Goal: Find contact information: Find contact information

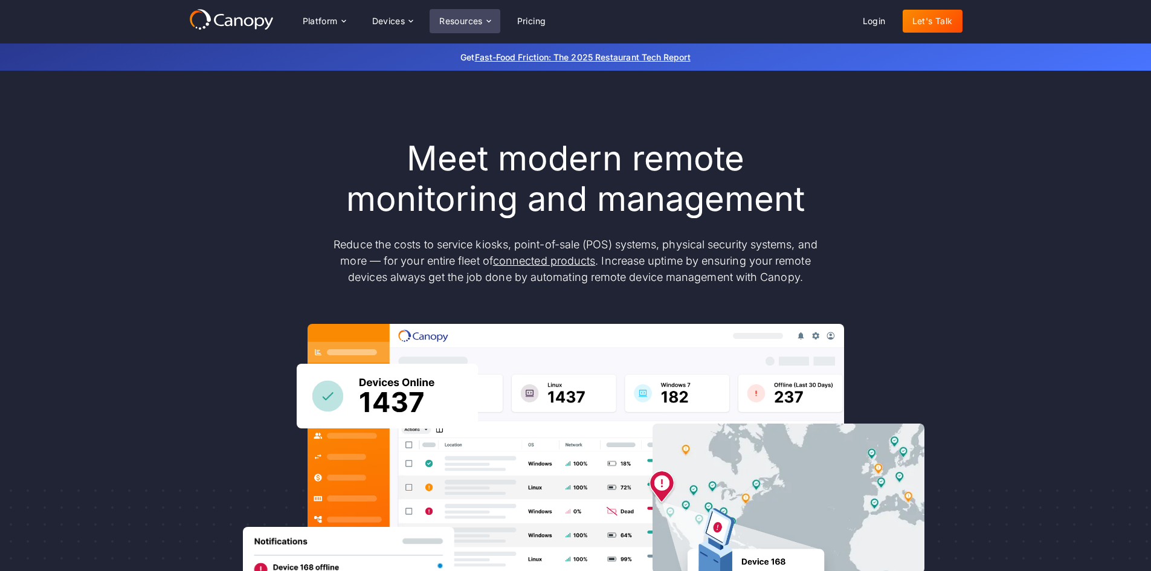
click at [478, 24] on div "Resources" at bounding box center [461, 21] width 44 height 8
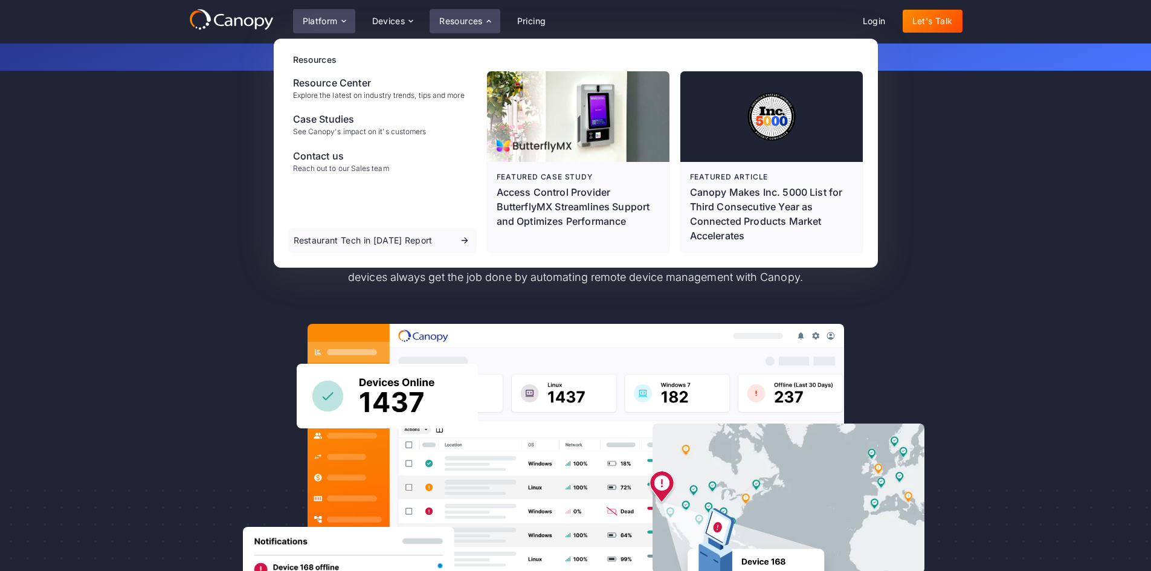
click at [335, 17] on div "Platform" at bounding box center [320, 21] width 35 height 8
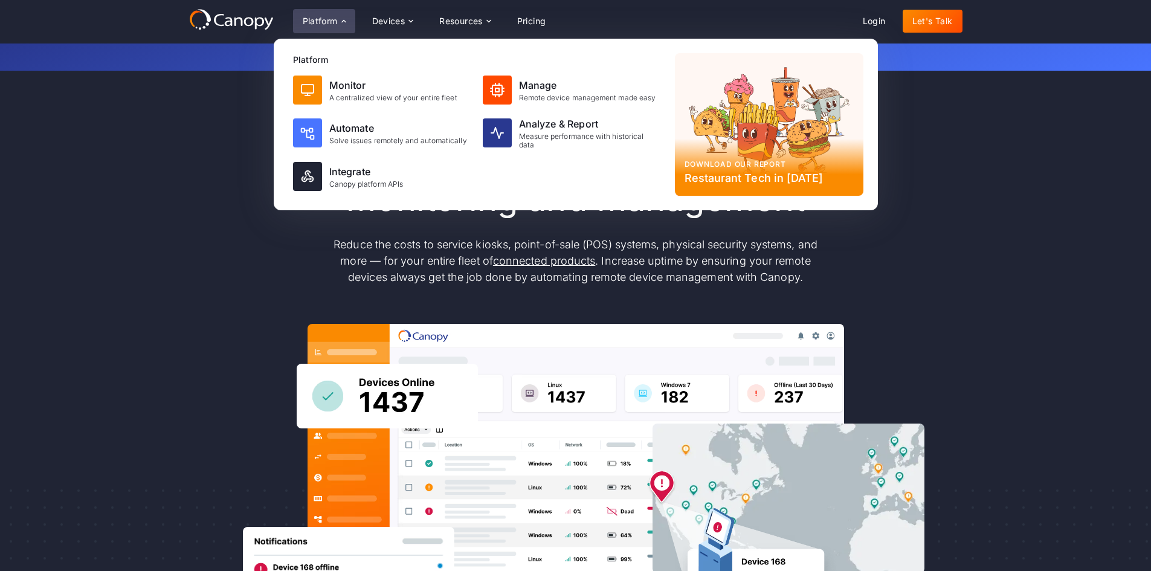
click at [216, 224] on div "Meet modern remote monitoring and management Reduce the costs to service kiosks…" at bounding box center [576, 396] width 774 height 516
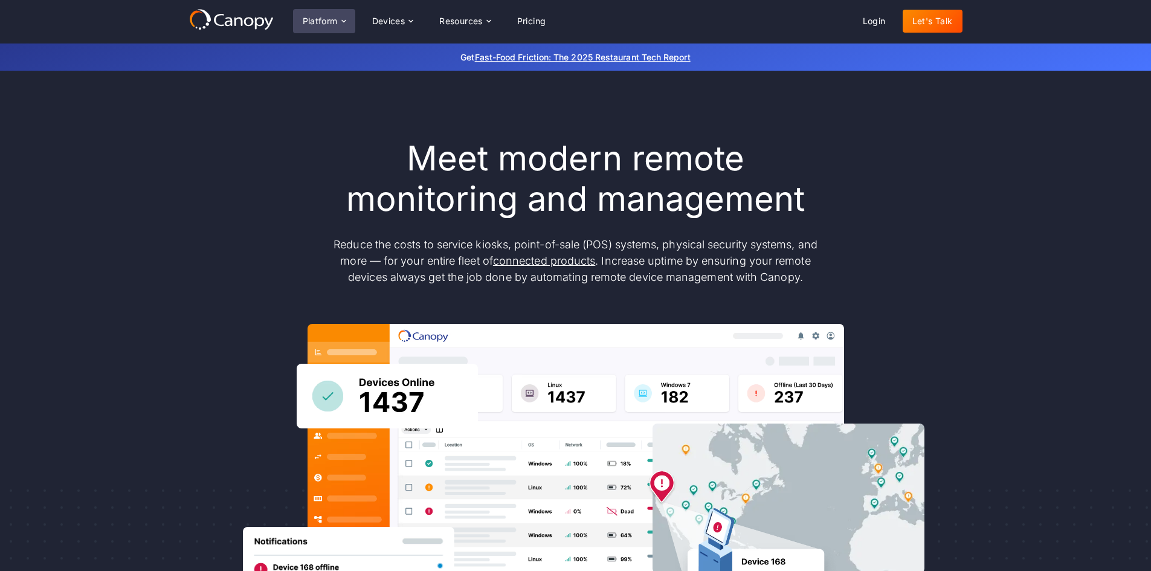
click at [343, 18] on icon at bounding box center [344, 21] width 10 height 10
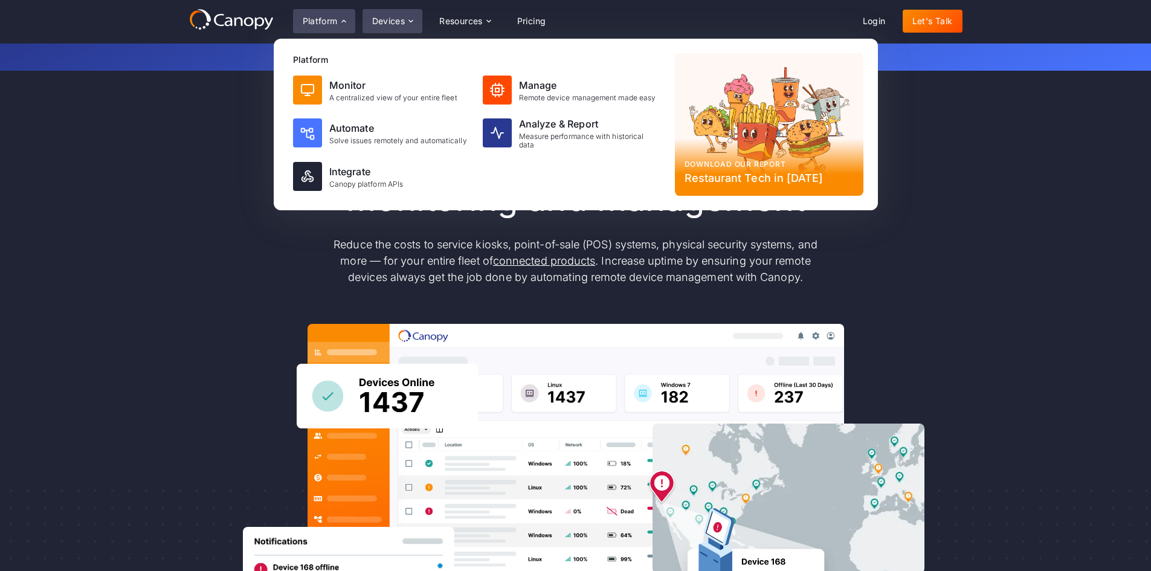
click at [373, 15] on div "Devices" at bounding box center [393, 21] width 60 height 24
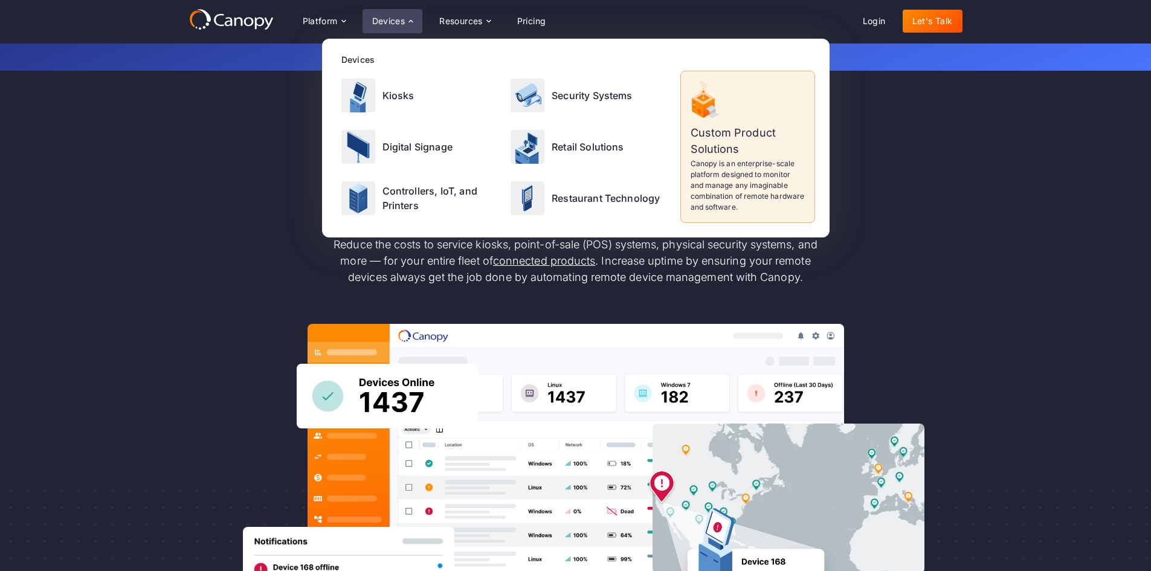
click at [168, 111] on div "Meet modern remote monitoring and management Reduce the costs to service kiosks…" at bounding box center [575, 396] width 1151 height 651
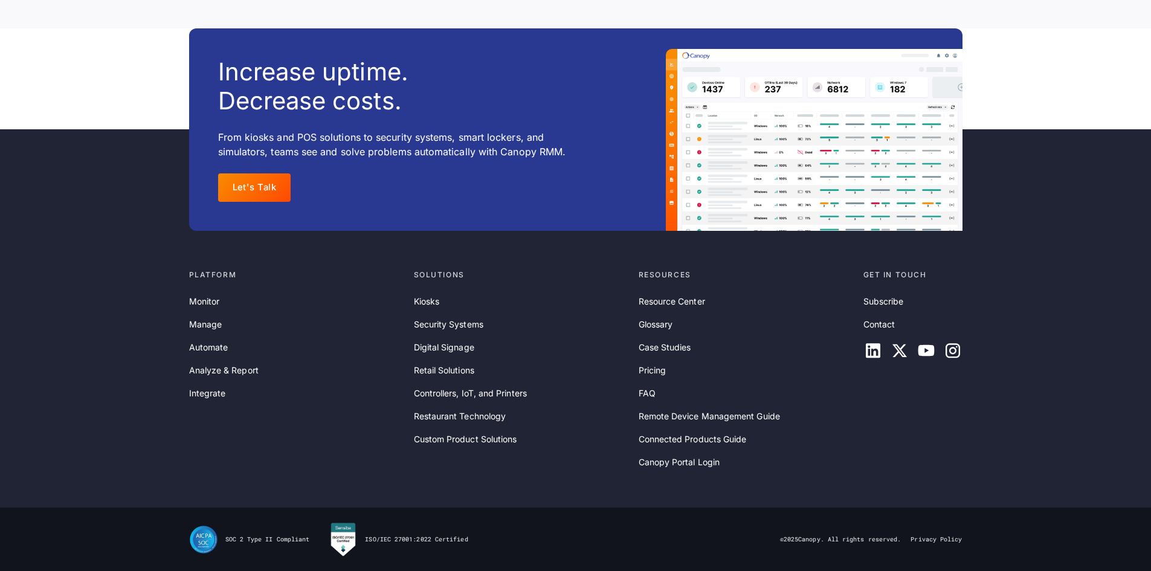
scroll to position [3909, 0]
click at [881, 322] on link "Contact" at bounding box center [880, 324] width 32 height 13
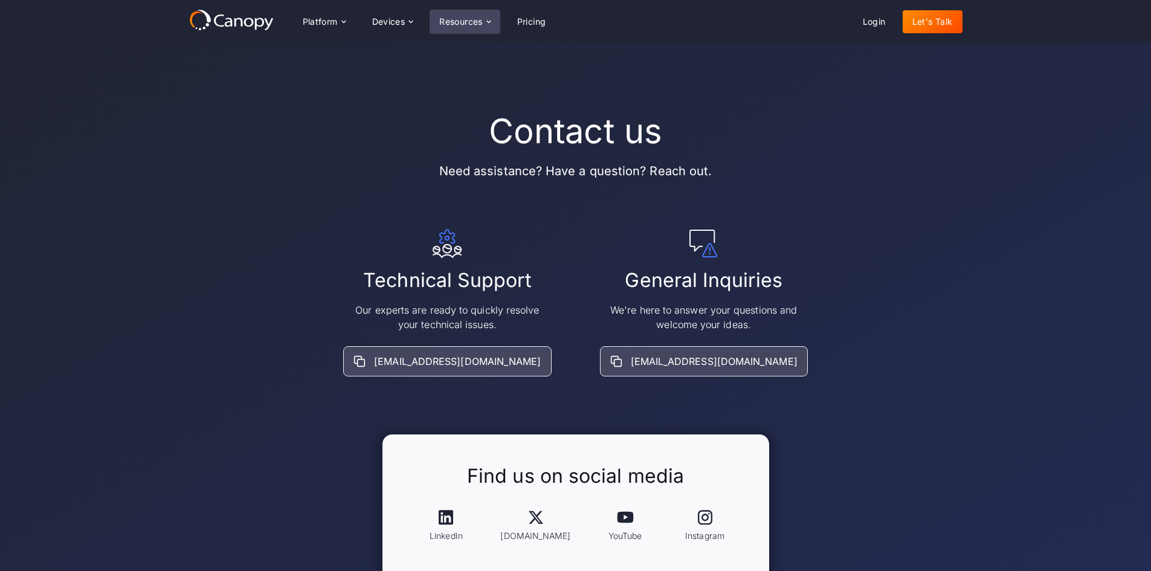
click at [480, 19] on div "Resources" at bounding box center [461, 22] width 44 height 8
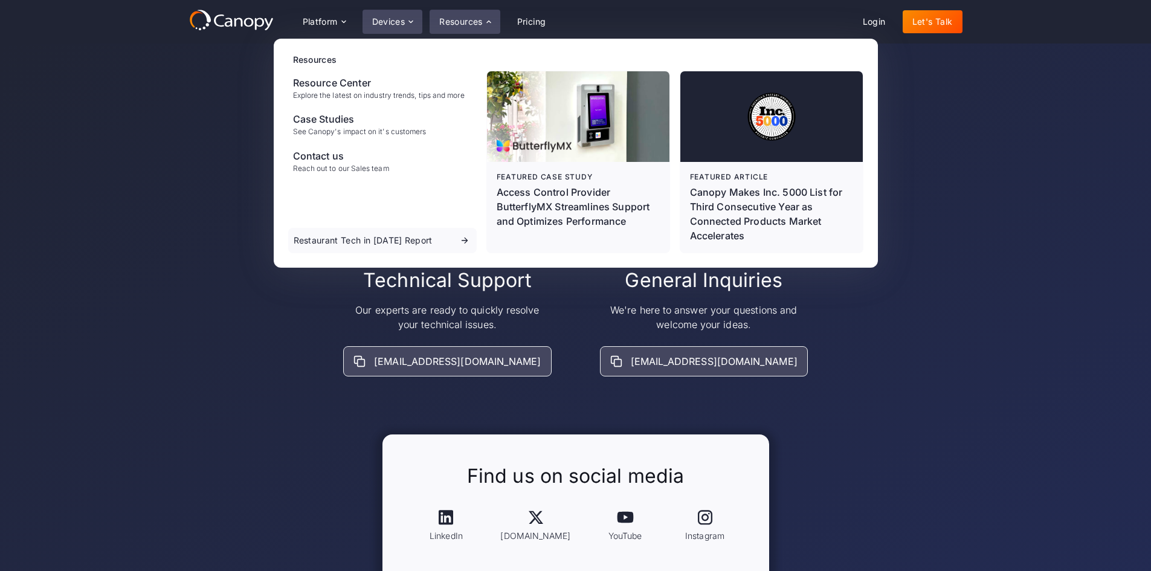
click at [387, 18] on div "Devices" at bounding box center [388, 22] width 33 height 8
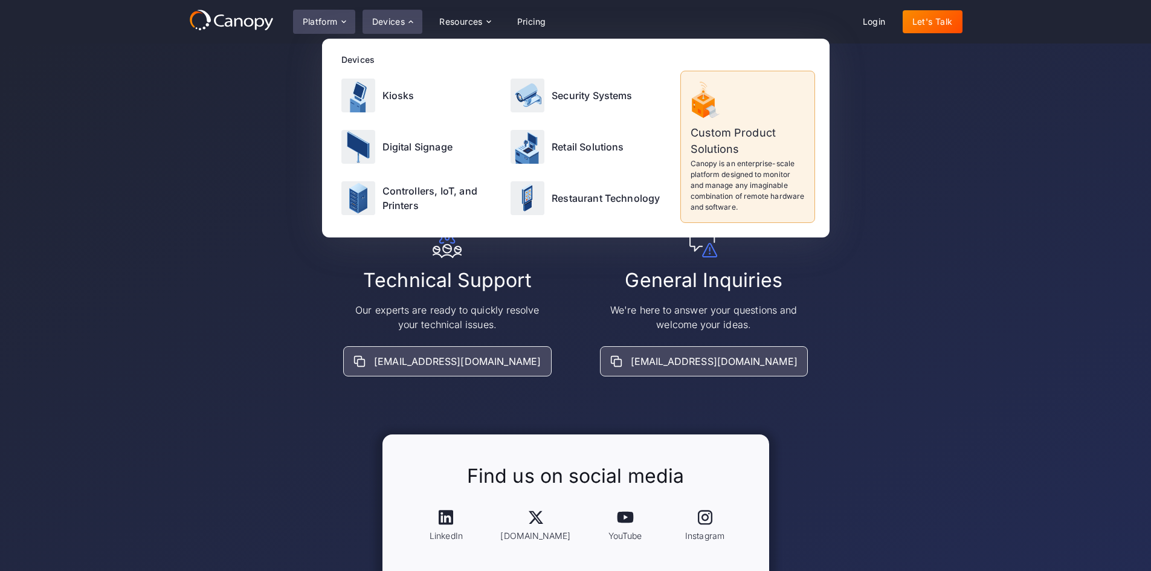
click at [335, 18] on div "Platform" at bounding box center [320, 22] width 35 height 8
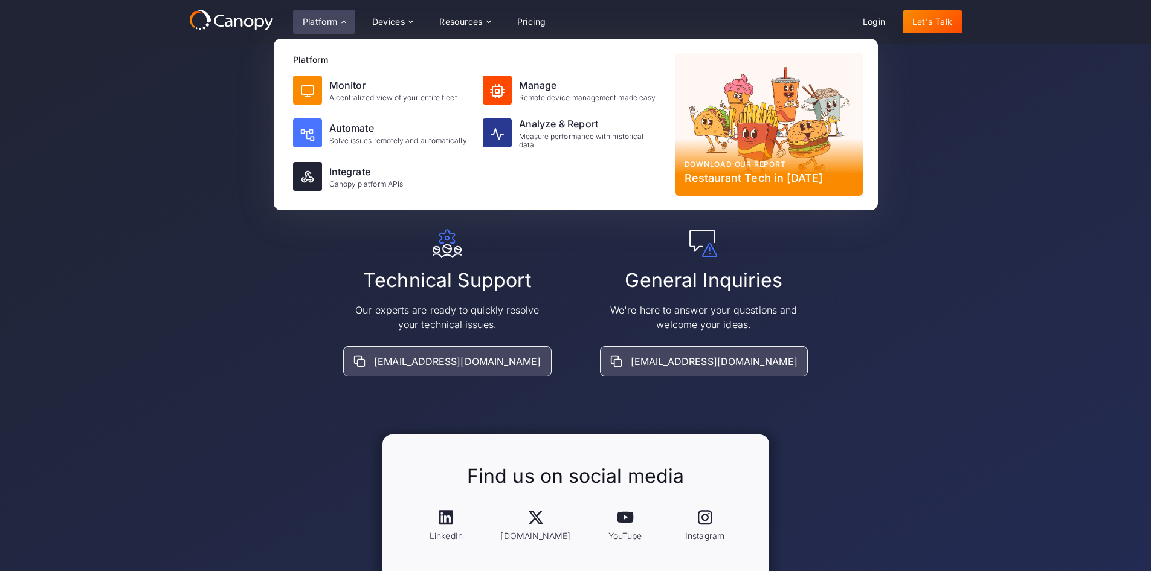
click at [944, 27] on link "Let's Talk" at bounding box center [933, 21] width 60 height 23
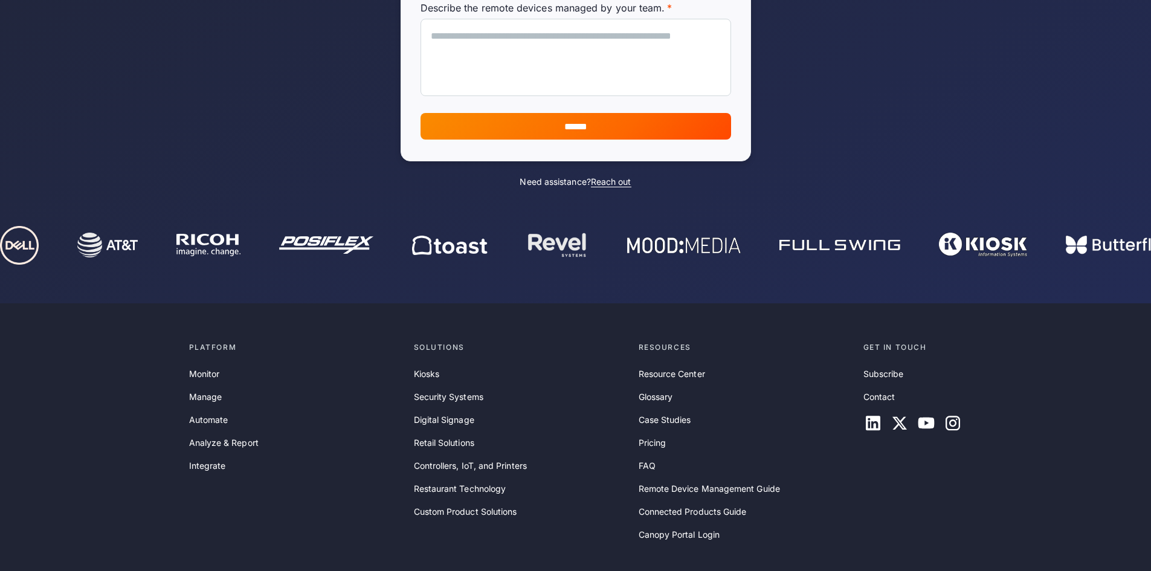
scroll to position [491, 0]
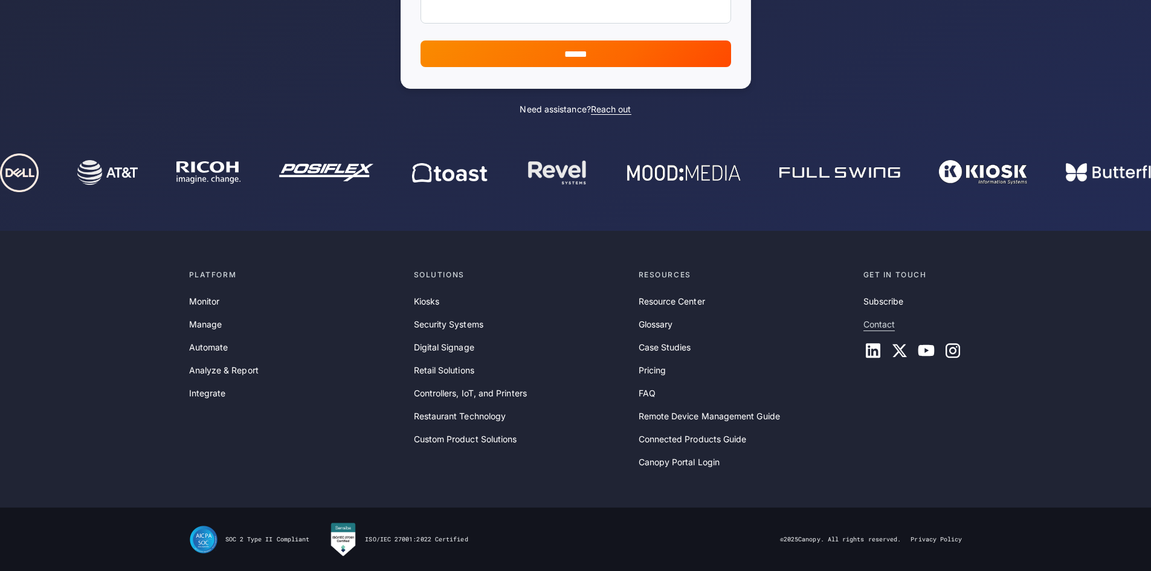
click at [875, 318] on link "Contact" at bounding box center [880, 324] width 32 height 13
